Goal: Browse casually

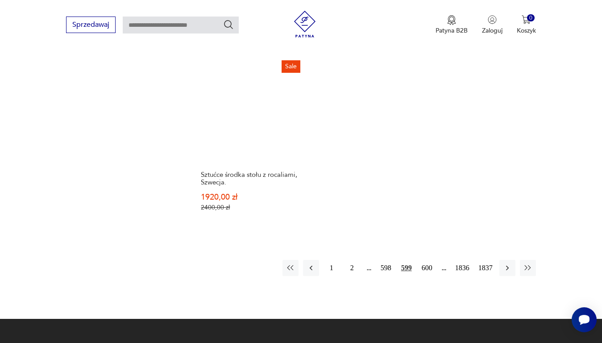
scroll to position [1188, 0]
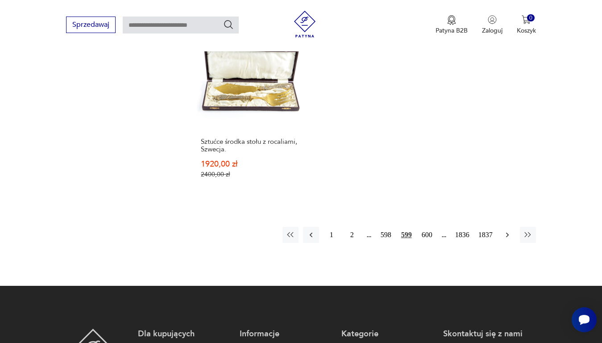
click at [506, 230] on icon "button" at bounding box center [507, 234] width 9 height 9
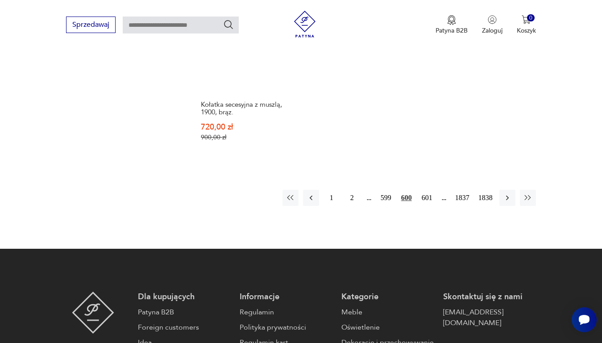
scroll to position [1271, 0]
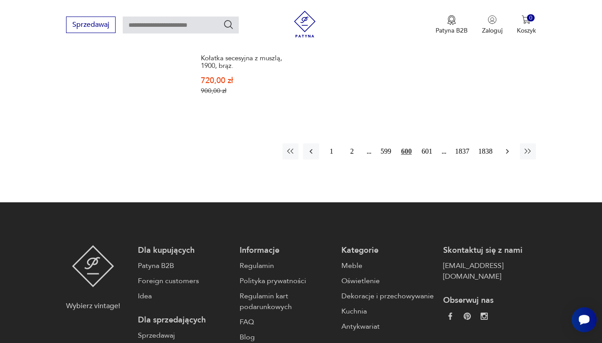
click at [506, 147] on icon "button" at bounding box center [507, 151] width 9 height 9
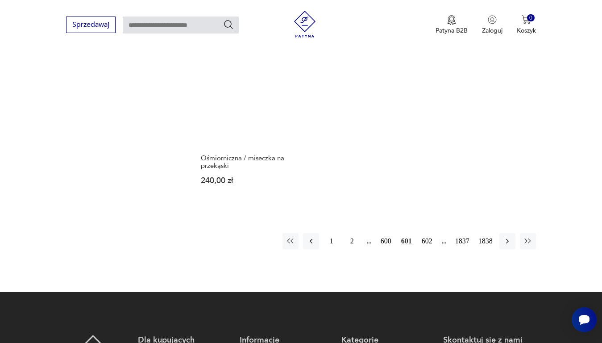
scroll to position [1188, 0]
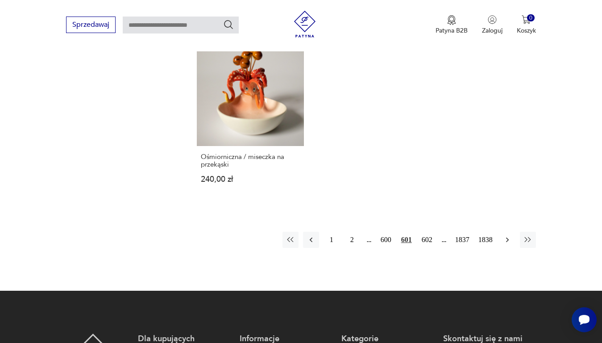
click at [506, 235] on icon "button" at bounding box center [507, 239] width 9 height 9
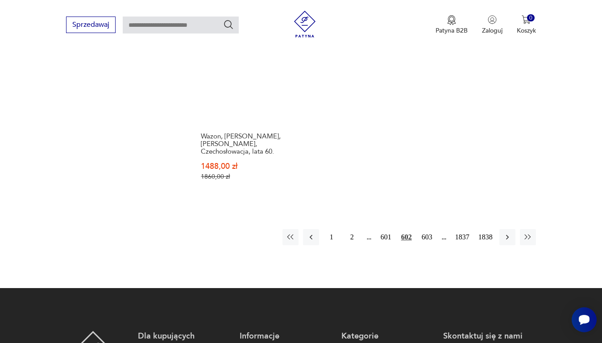
scroll to position [1188, 0]
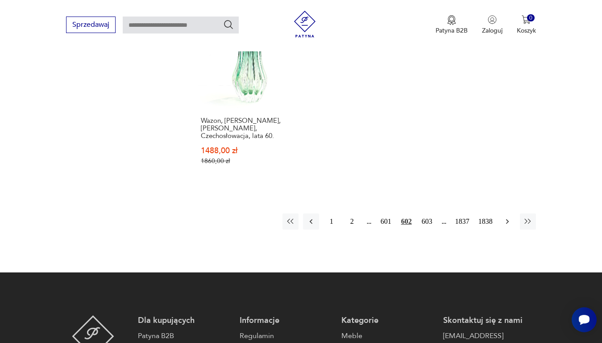
click at [509, 217] on icon "button" at bounding box center [507, 221] width 9 height 9
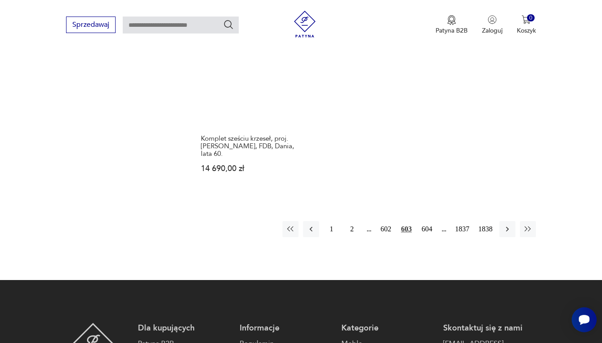
scroll to position [1232, 0]
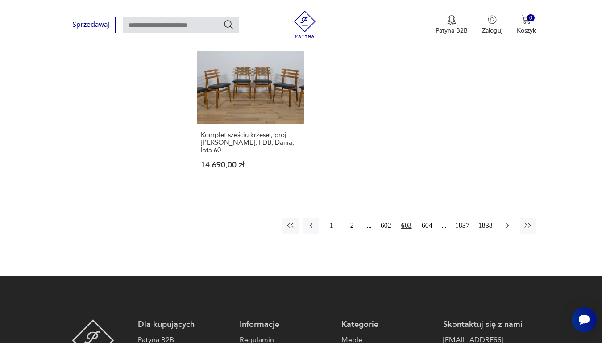
click at [507, 221] on icon "button" at bounding box center [507, 225] width 9 height 9
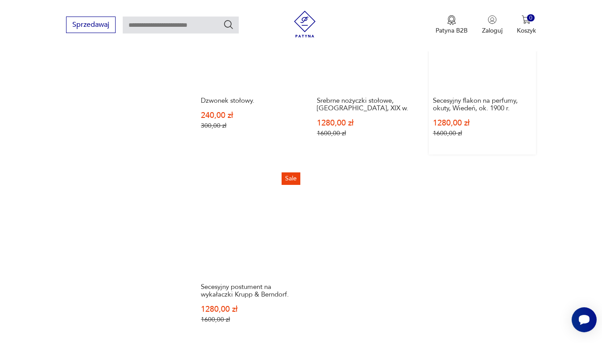
scroll to position [1098, 0]
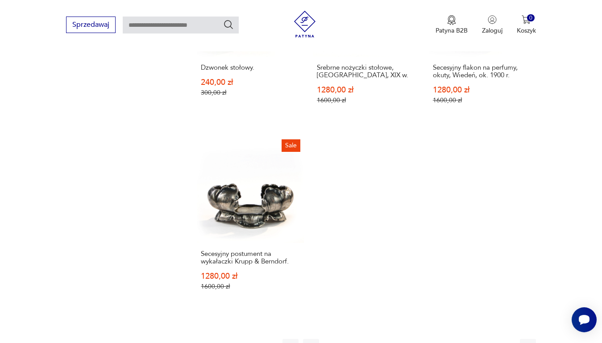
click at [505, 343] on icon "button" at bounding box center [507, 347] width 9 height 9
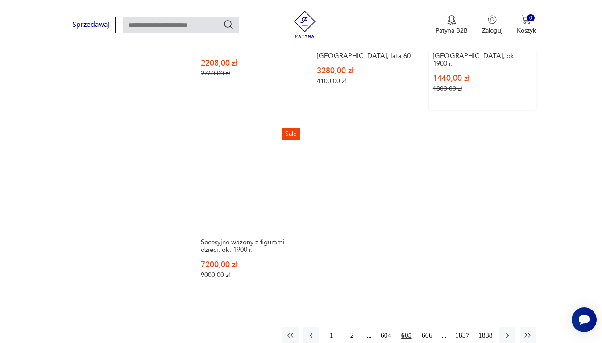
scroll to position [1098, 0]
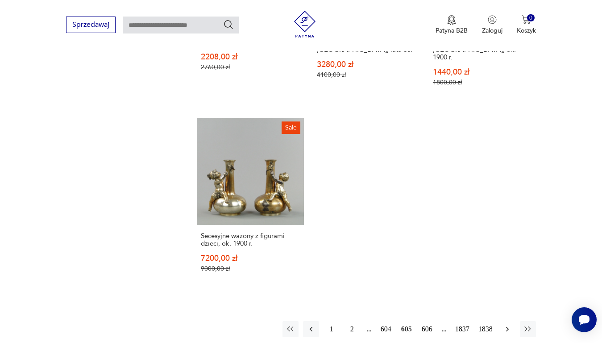
click at [510, 325] on icon "button" at bounding box center [507, 329] width 9 height 9
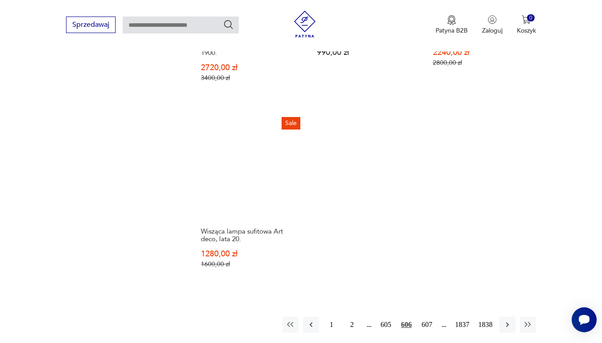
scroll to position [1143, 0]
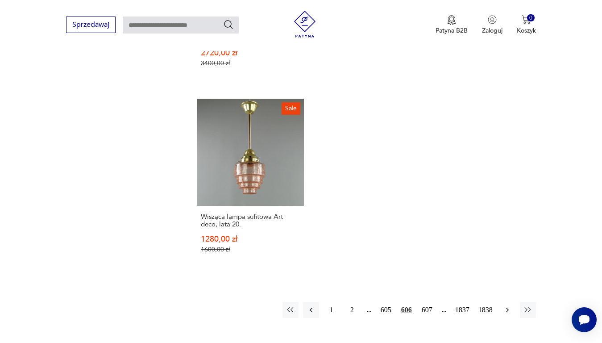
click at [508, 305] on icon "button" at bounding box center [507, 309] width 9 height 9
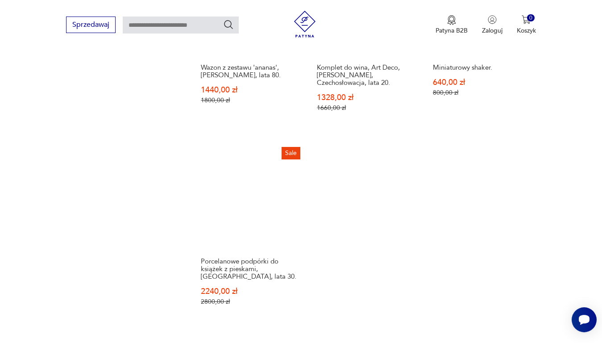
scroll to position [1277, 0]
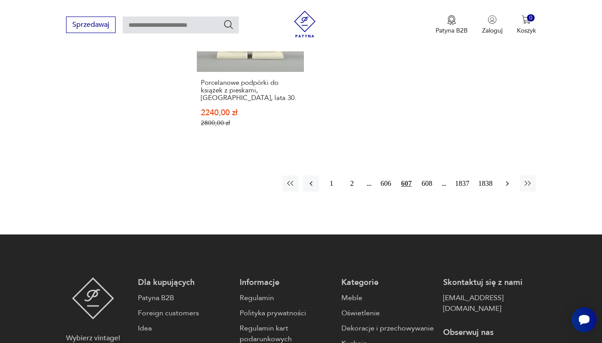
click at [509, 179] on icon "button" at bounding box center [507, 183] width 9 height 9
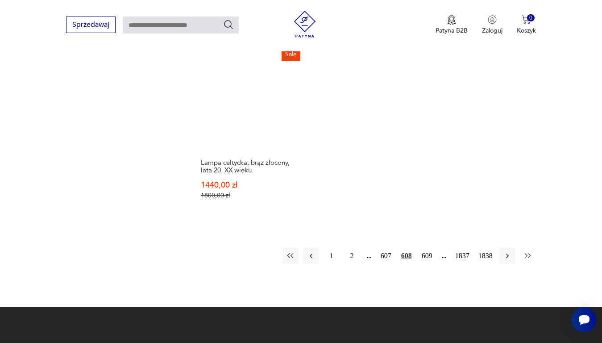
scroll to position [1188, 0]
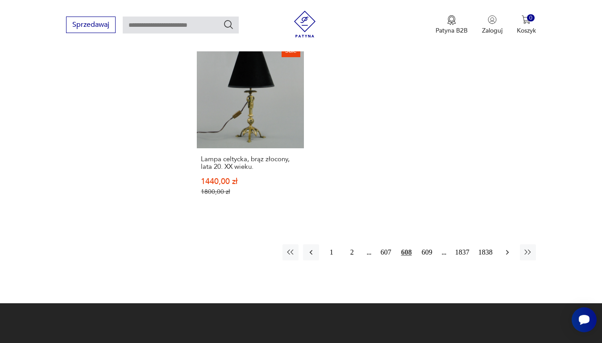
click at [508, 250] on icon "button" at bounding box center [507, 252] width 3 height 5
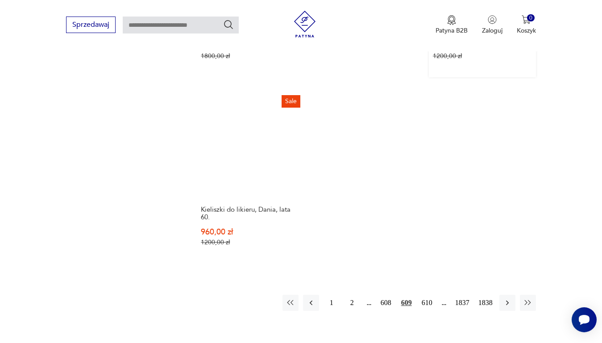
scroll to position [1143, 0]
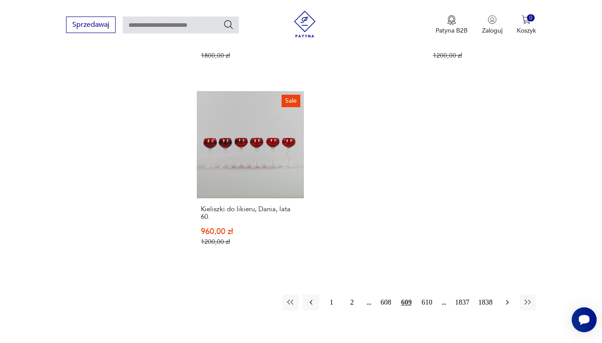
click at [507, 298] on icon "button" at bounding box center [507, 302] width 9 height 9
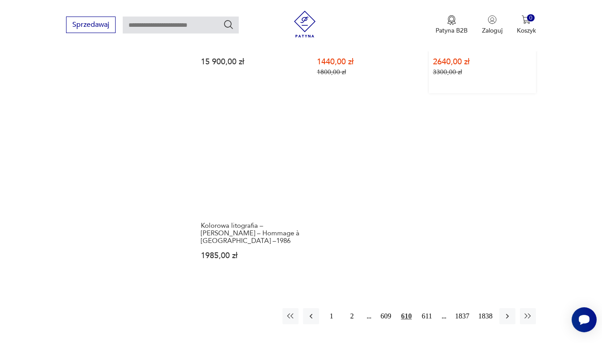
scroll to position [1098, 0]
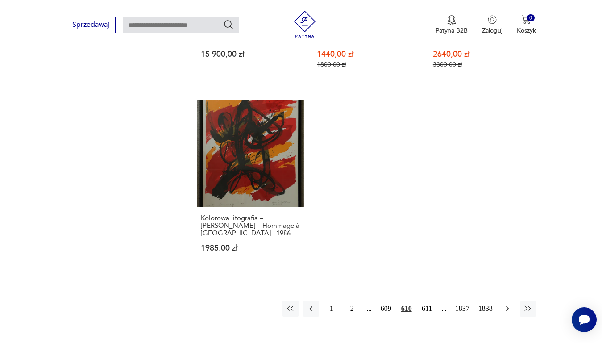
click at [507, 306] on icon "button" at bounding box center [507, 308] width 3 height 5
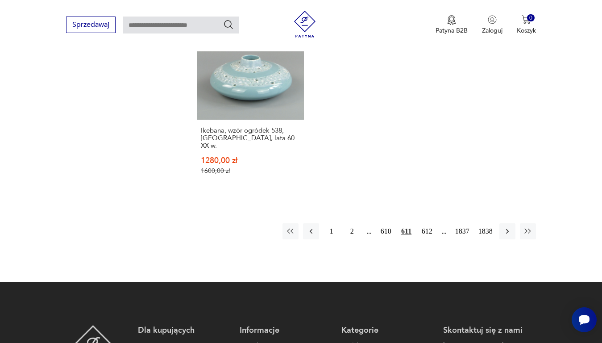
scroll to position [1232, 0]
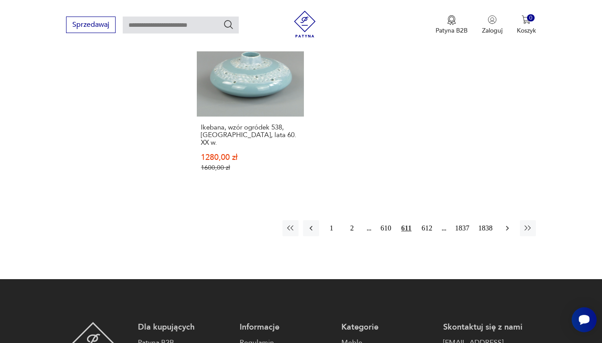
click at [506, 224] on icon "button" at bounding box center [507, 228] width 9 height 9
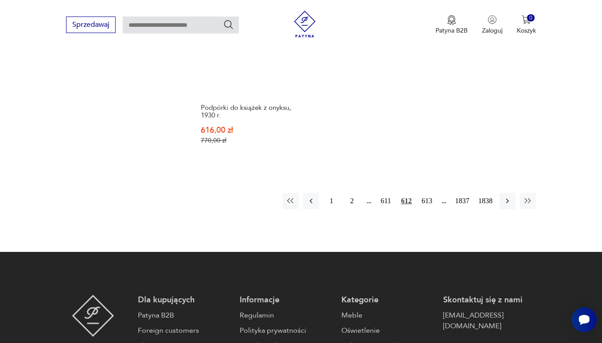
scroll to position [1277, 0]
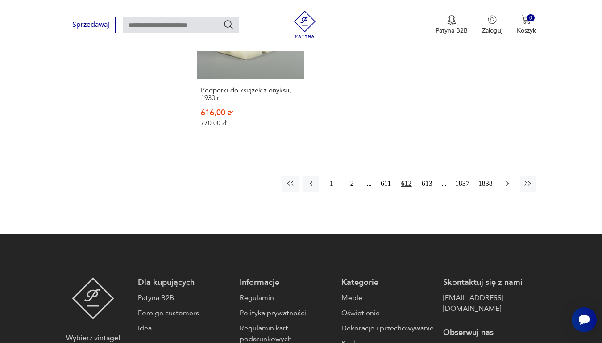
click at [506, 179] on icon "button" at bounding box center [507, 183] width 9 height 9
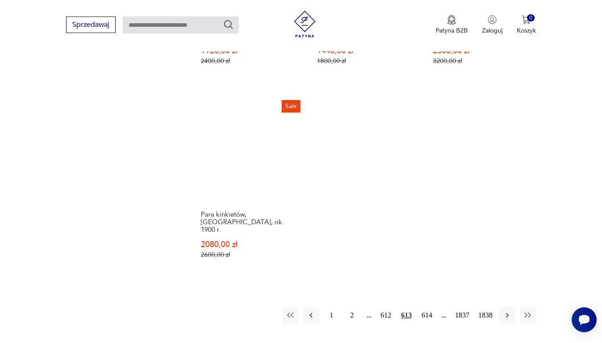
scroll to position [1143, 0]
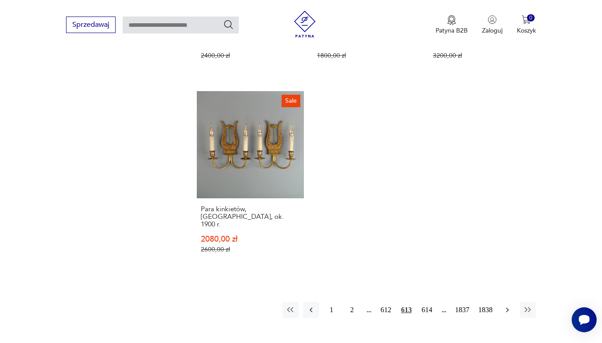
click at [506, 305] on icon "button" at bounding box center [507, 309] width 9 height 9
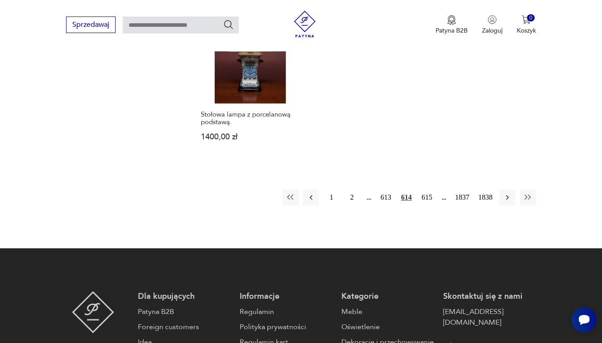
scroll to position [1232, 0]
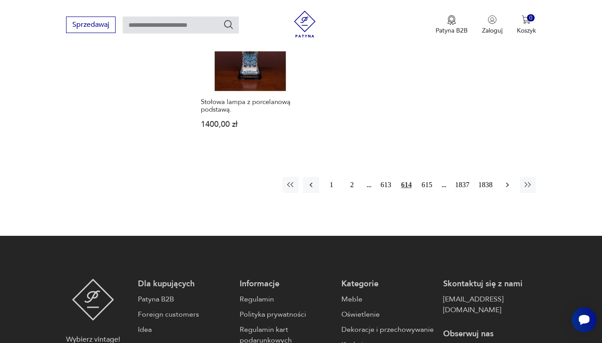
click at [507, 180] on icon "button" at bounding box center [507, 184] width 9 height 9
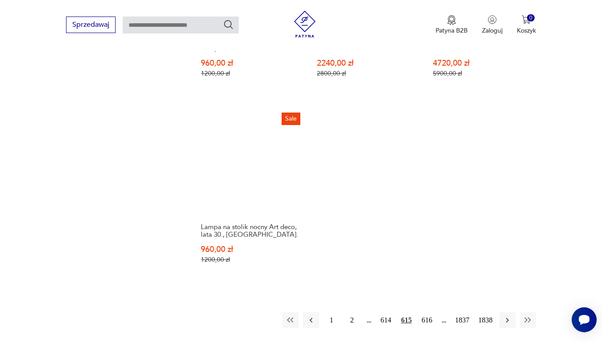
scroll to position [1098, 0]
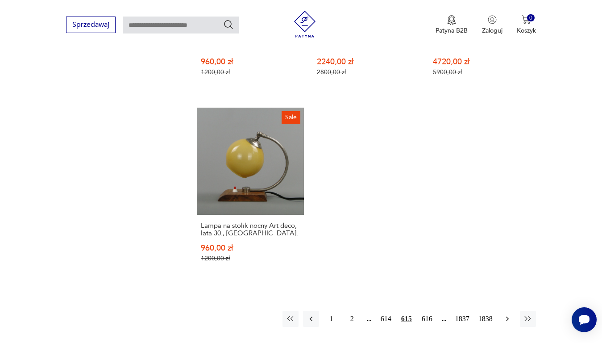
click at [508, 314] on icon "button" at bounding box center [507, 318] width 9 height 9
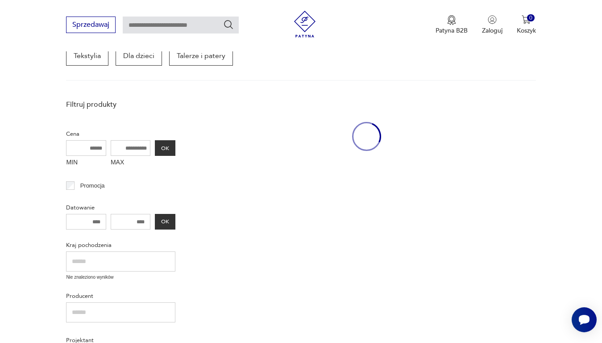
scroll to position [116, 0]
